Goal: Information Seeking & Learning: Learn about a topic

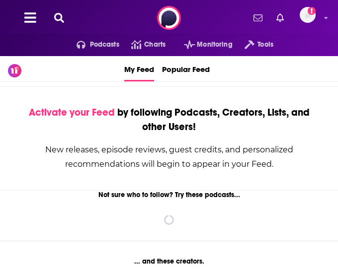
click at [55, 19] on icon at bounding box center [59, 18] width 10 height 10
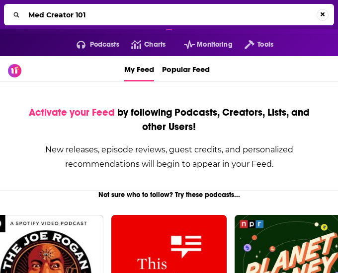
type input "Med Creator 101"
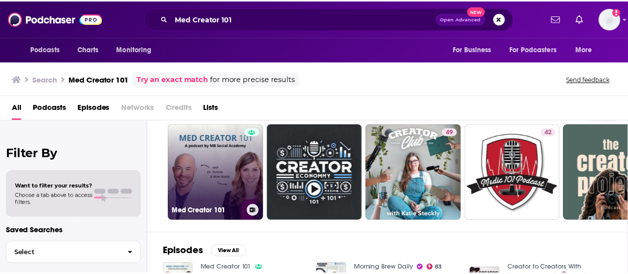
scroll to position [19, 0]
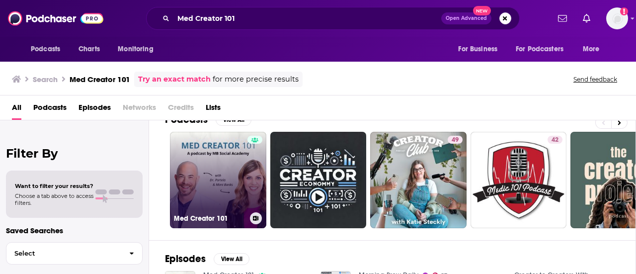
click at [220, 157] on link "Med Creator 101" at bounding box center [218, 180] width 96 height 96
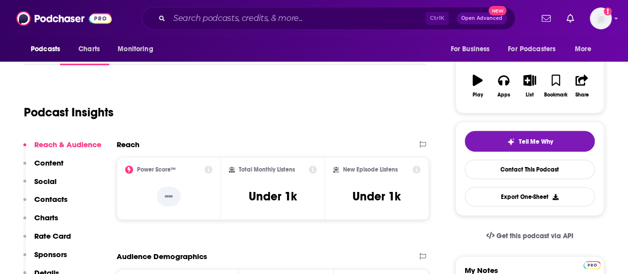
scroll to position [148, 0]
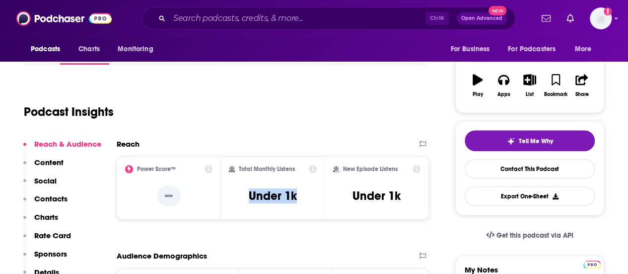
drag, startPoint x: 306, startPoint y: 205, endPoint x: 242, endPoint y: 190, distance: 65.3
click at [242, 190] on div "Total Monthly Listens Under 1k" at bounding box center [273, 188] width 88 height 46
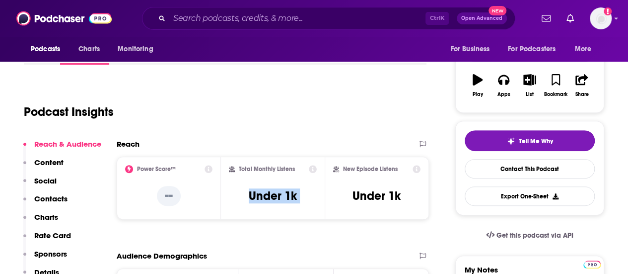
click at [242, 190] on div "Total Monthly Listens Under 1k" at bounding box center [273, 188] width 88 height 46
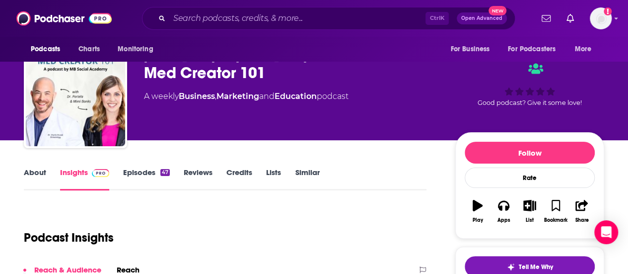
scroll to position [0, 0]
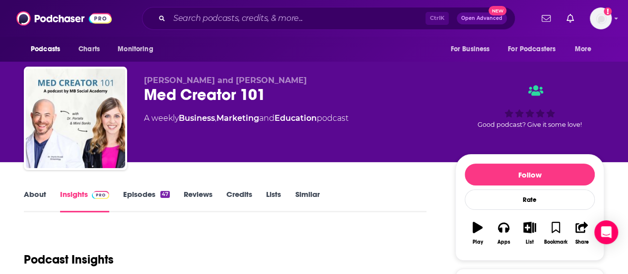
click at [198, 197] on link "Reviews" at bounding box center [198, 200] width 29 height 23
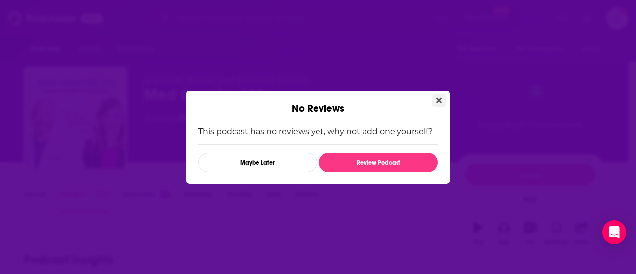
click at [337, 100] on icon "Close" at bounding box center [438, 99] width 5 height 5
